Goal: Information Seeking & Learning: Learn about a topic

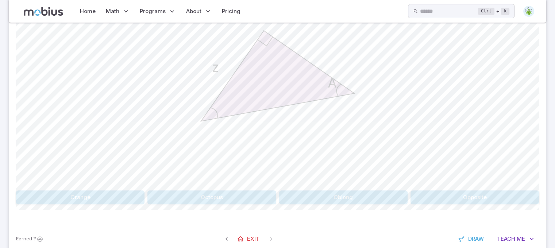
scroll to position [250, 0]
click at [429, 195] on button "Opposite" at bounding box center [475, 197] width 129 height 14
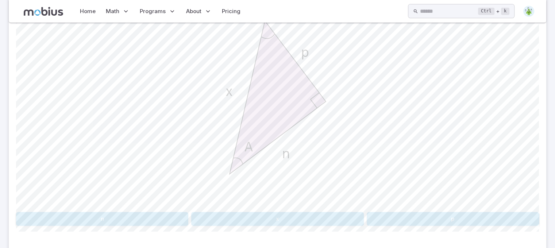
scroll to position [230, 0]
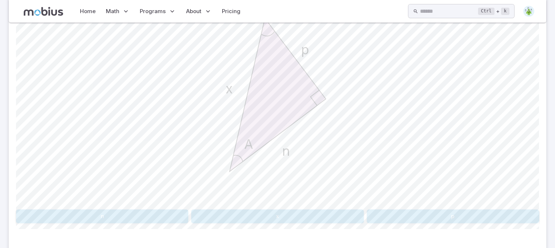
click at [300, 213] on button "x" at bounding box center [277, 217] width 172 height 14
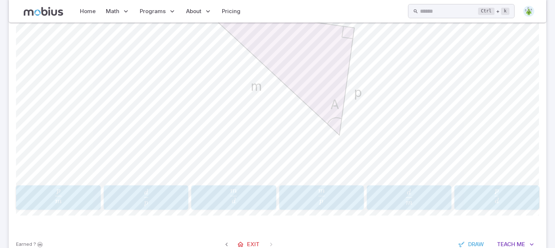
scroll to position [278, 1]
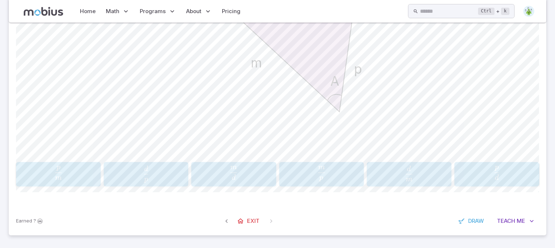
click at [310, 177] on span "p m ​" at bounding box center [322, 173] width 80 height 15
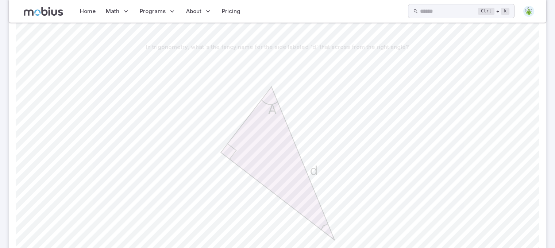
scroll to position [267, 1]
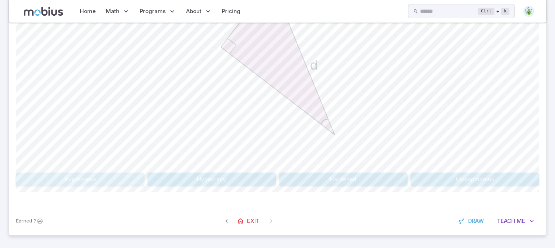
click at [60, 181] on button "Hypotenuse" at bounding box center [80, 180] width 129 height 14
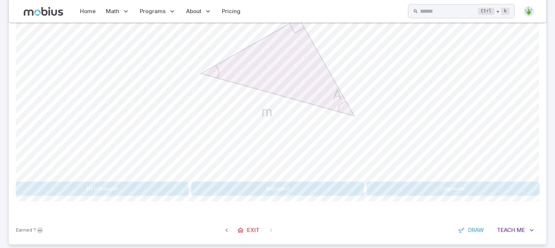
scroll to position [267, 0]
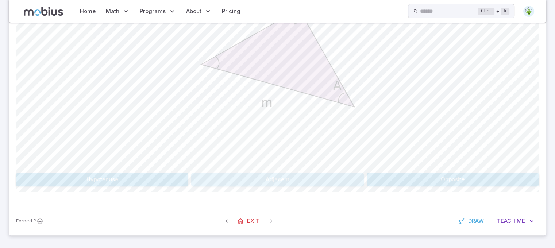
click at [264, 178] on button "Adjacent" at bounding box center [277, 180] width 172 height 14
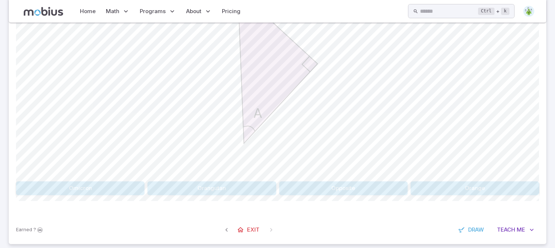
scroll to position [259, 0]
click at [367, 183] on button "Opposite" at bounding box center [343, 188] width 129 height 14
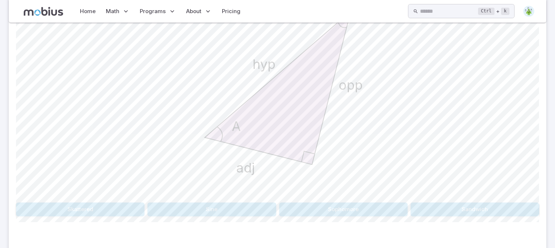
scroll to position [238, 0]
click at [223, 207] on button "Sine" at bounding box center [212, 209] width 129 height 14
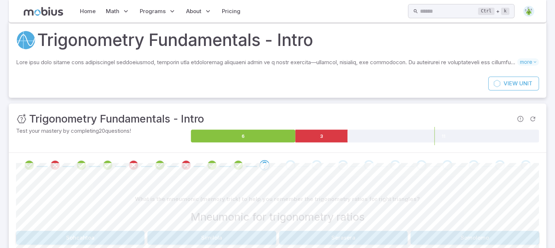
scroll to position [68, 0]
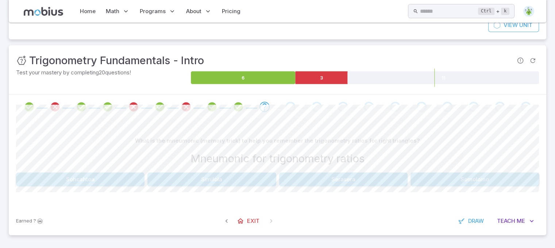
click at [83, 179] on button "Sohcahtoa" at bounding box center [80, 180] width 129 height 14
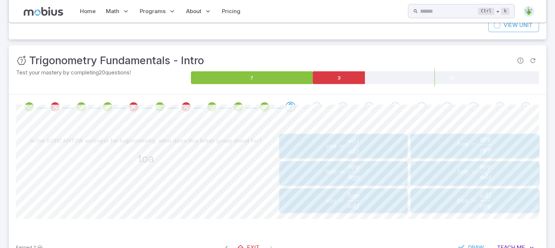
scroll to position [95, 0]
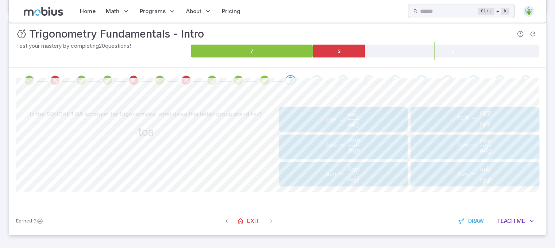
click at [447, 143] on span "t an = a d j o pp ​" at bounding box center [475, 146] width 124 height 15
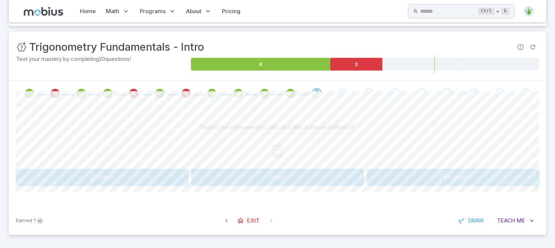
scroll to position [81, 0]
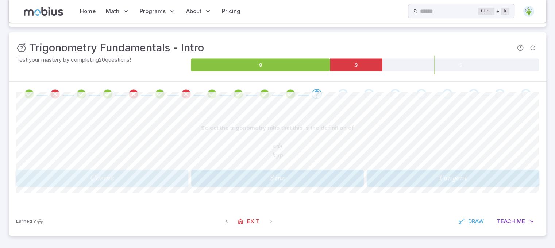
click at [149, 176] on span "C os in e" at bounding box center [102, 178] width 168 height 10
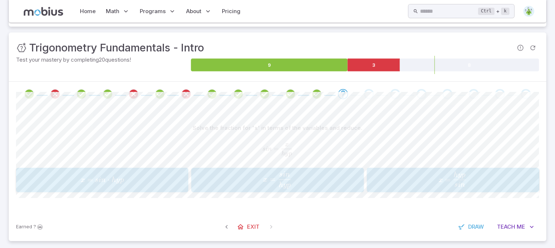
scroll to position [86, 0]
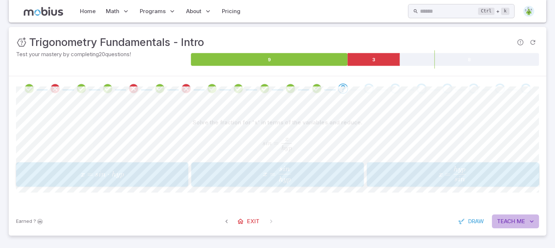
click at [502, 216] on button "Teach Me" at bounding box center [515, 222] width 47 height 14
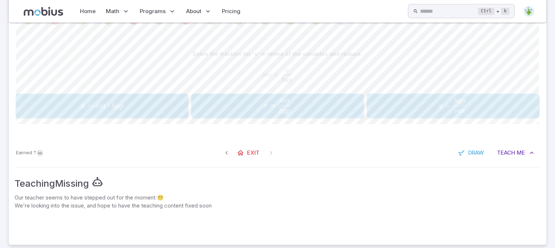
scroll to position [164, 0]
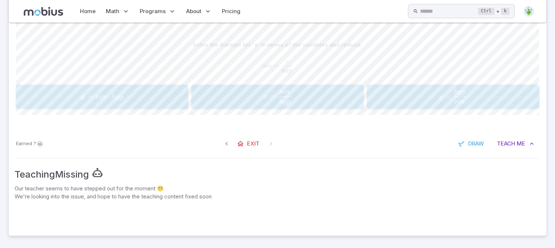
click at [164, 97] on span "x = s in ⋅ h y p" at bounding box center [102, 97] width 168 height 10
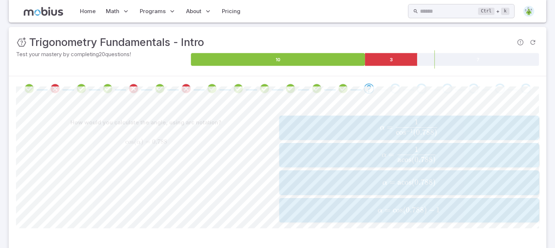
scroll to position [122, 0]
